Goal: Transaction & Acquisition: Download file/media

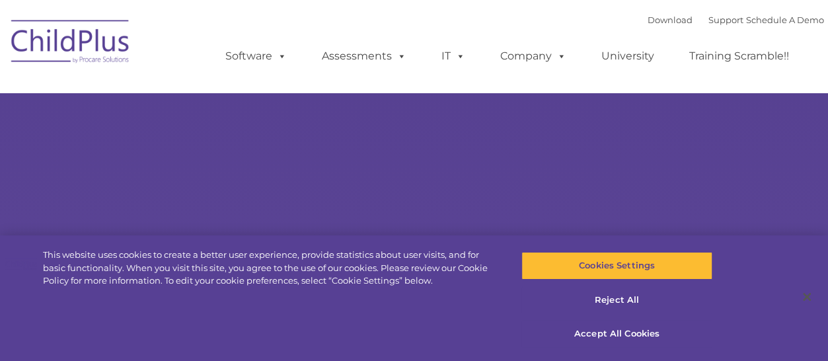
select select "MEDIUM"
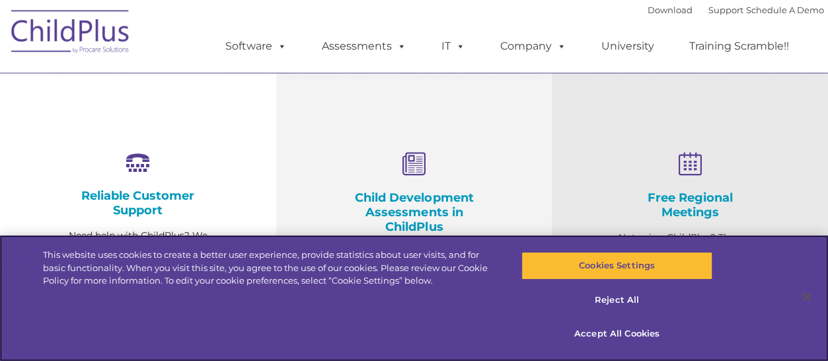
scroll to position [444, 0]
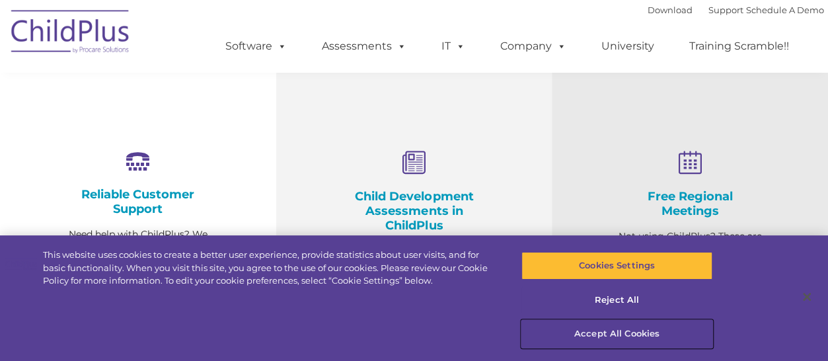
click at [618, 336] on button "Accept All Cookies" at bounding box center [617, 334] width 190 height 28
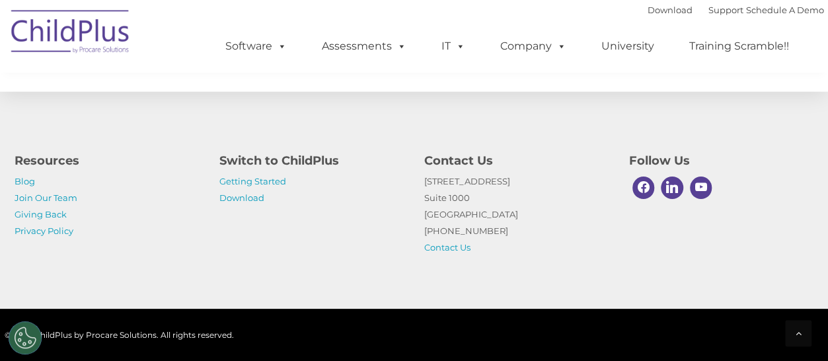
scroll to position [1616, 0]
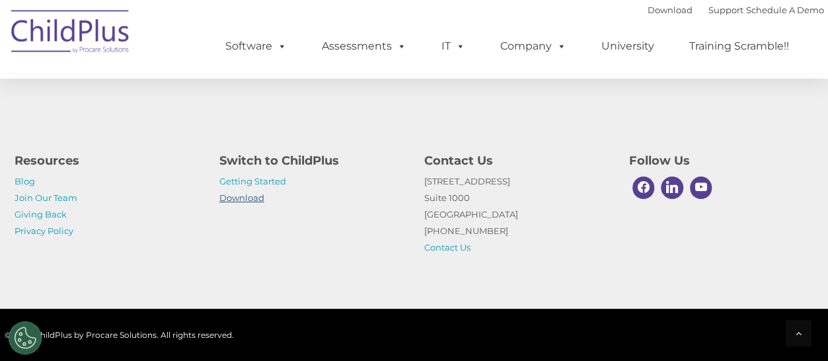
click at [262, 200] on link "Download" at bounding box center [241, 197] width 45 height 11
click at [266, 190] on p "Getting Started Download" at bounding box center [311, 189] width 185 height 33
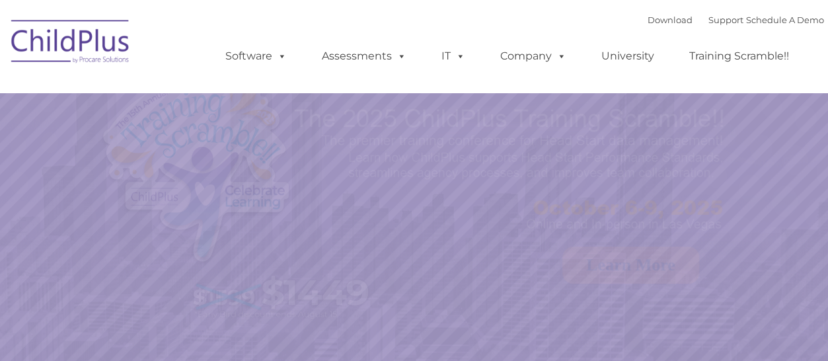
select select "MEDIUM"
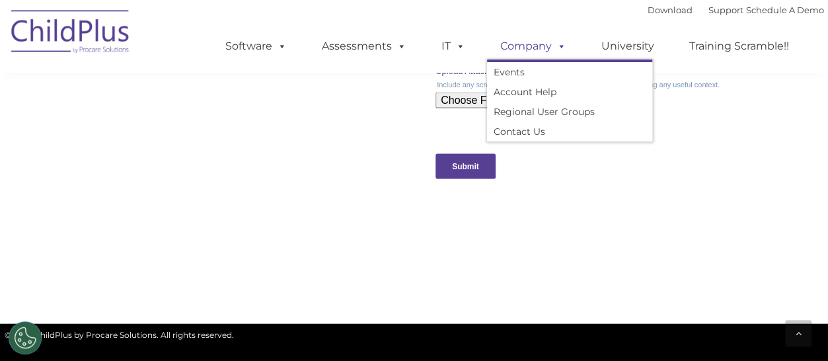
scroll to position [1369, 0]
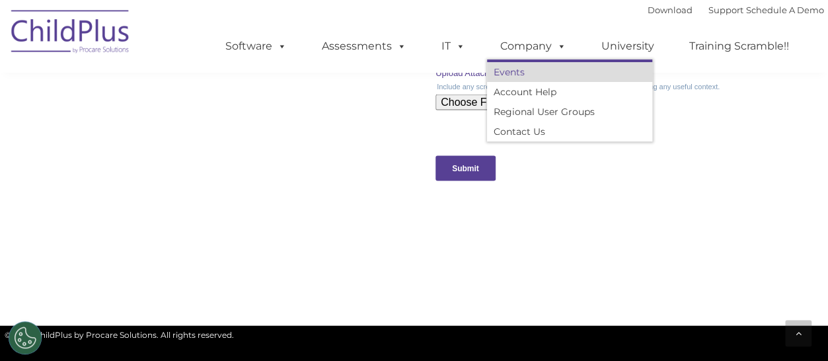
click at [538, 69] on link "Events" at bounding box center [569, 72] width 165 height 20
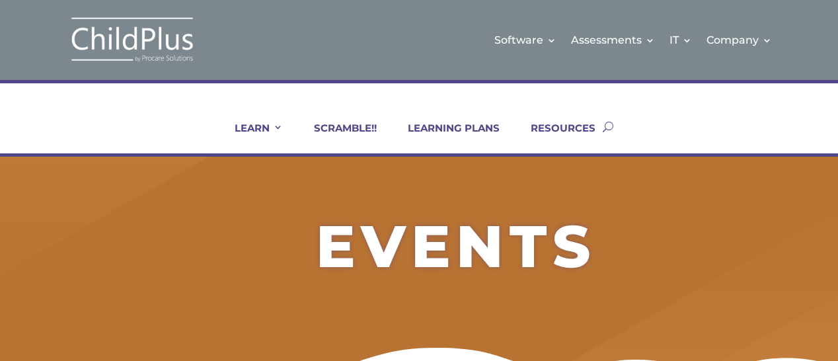
click at [500, 75] on div "Software Learn More Features Schedule A Demo Getting Started Assessments Learn …" at bounding box center [419, 40] width 838 height 80
